Goal: Task Accomplishment & Management: Manage account settings

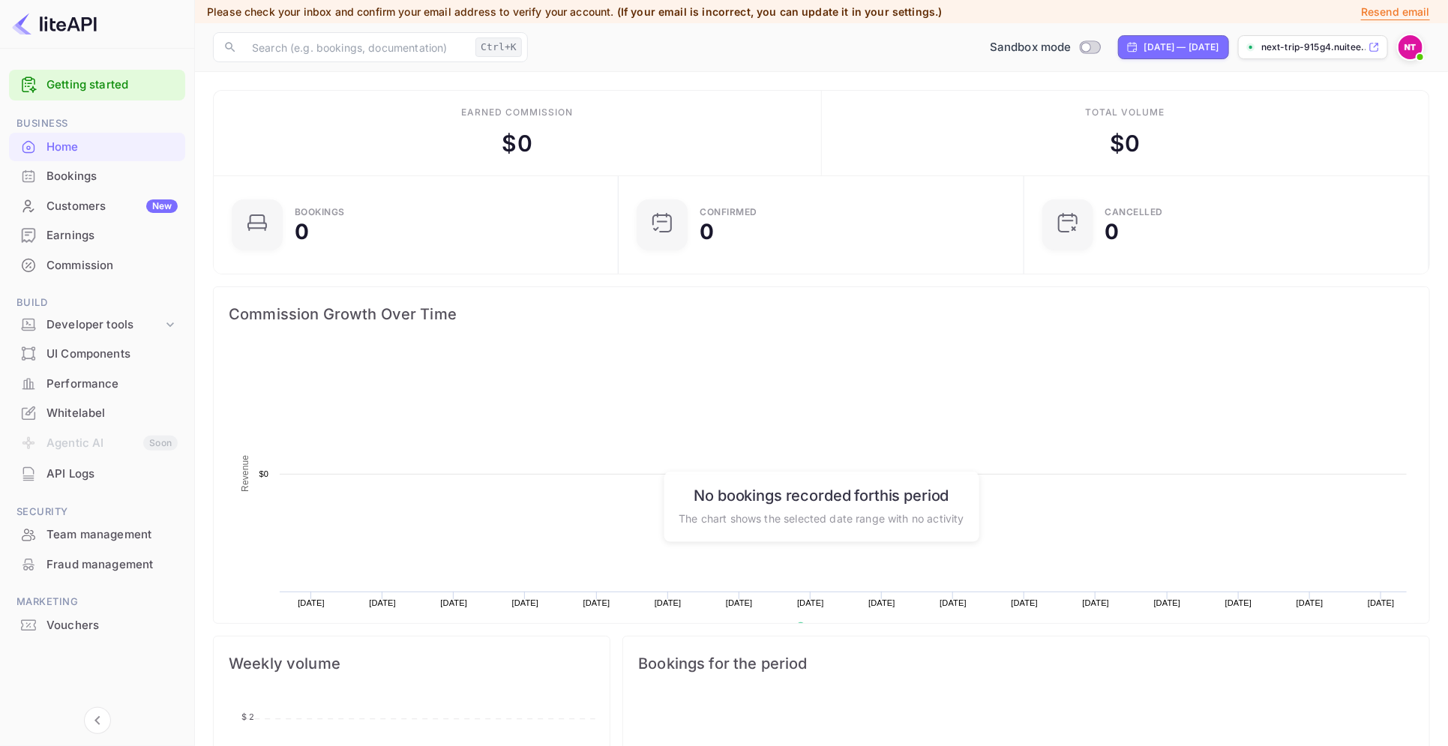
scroll to position [228, 382]
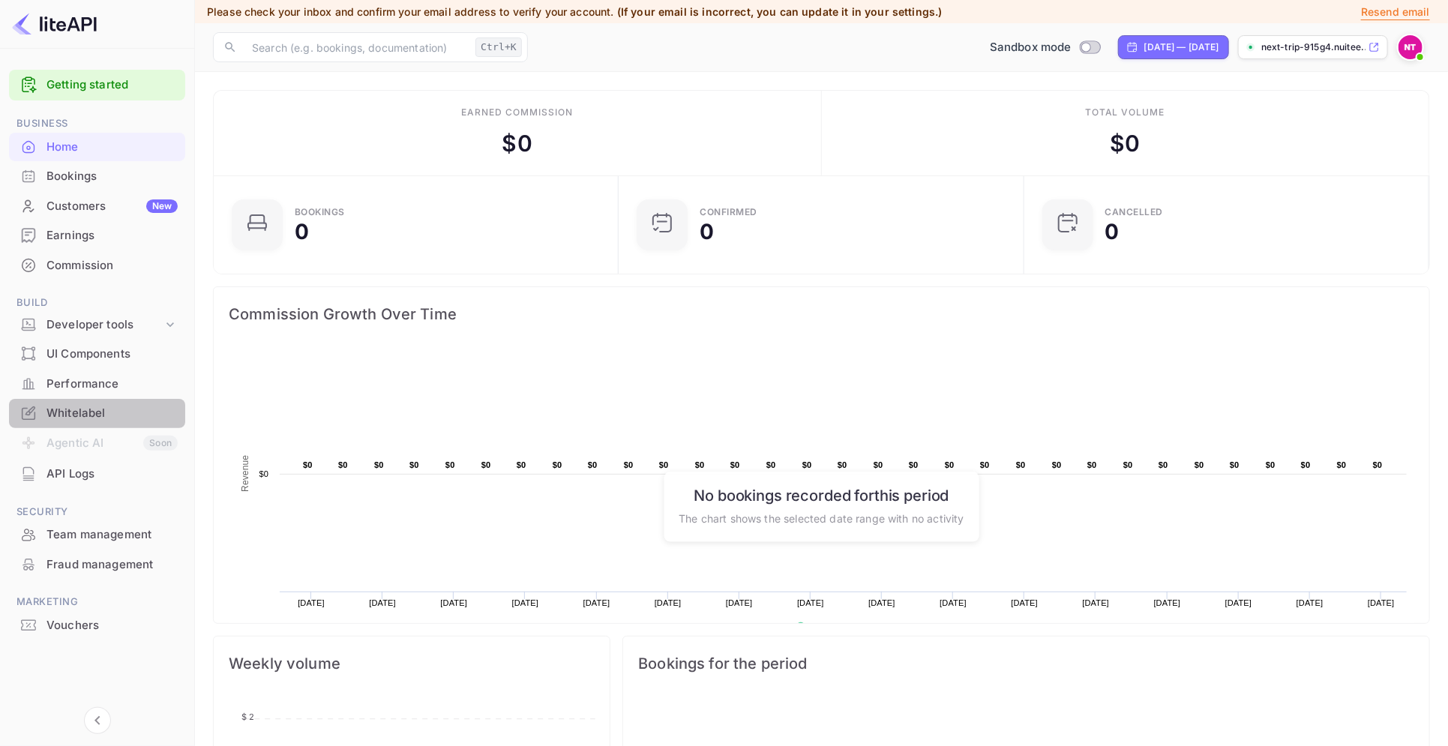
click at [96, 411] on div "Whitelabel" at bounding box center [112, 413] width 131 height 17
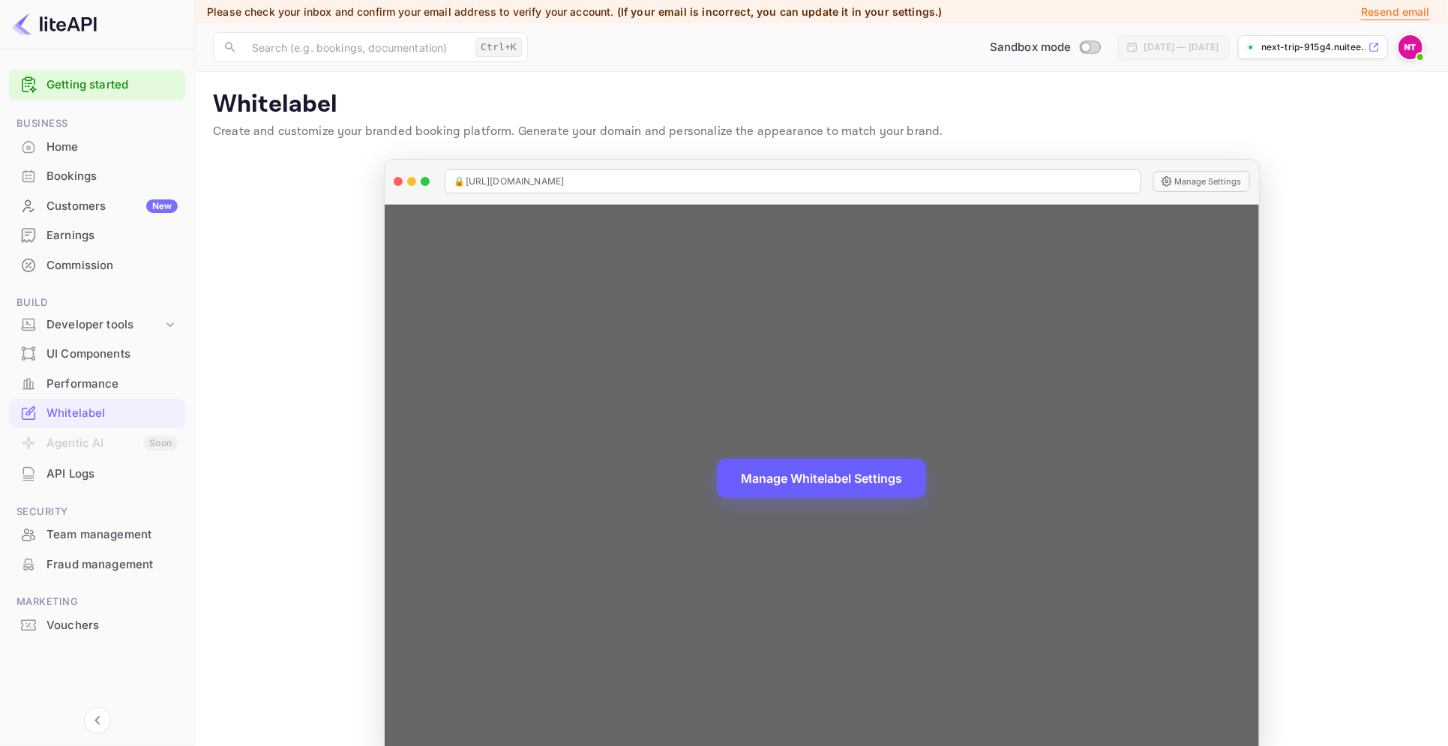
click at [803, 491] on button "Manage Whitelabel Settings" at bounding box center [821, 478] width 209 height 39
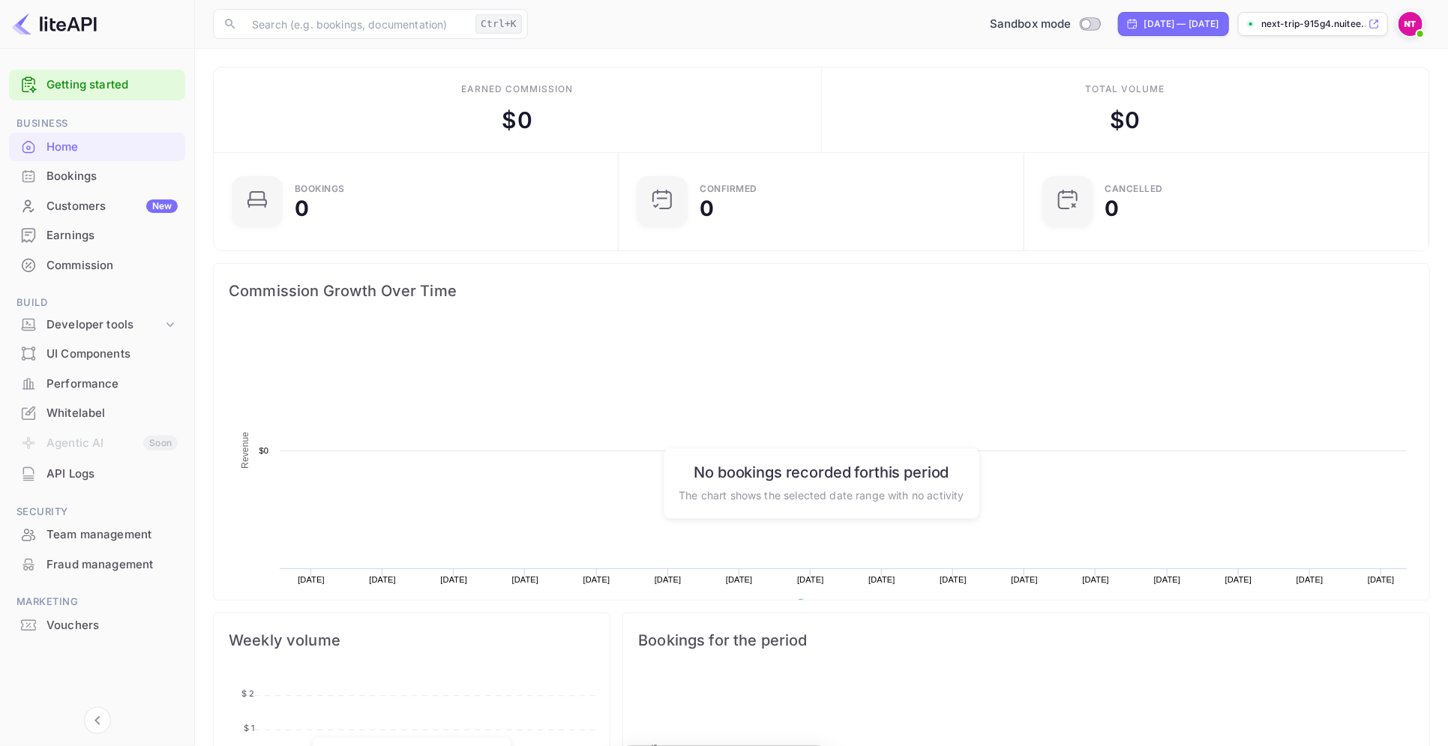
scroll to position [228, 382]
